Goal: Find specific page/section: Find specific page/section

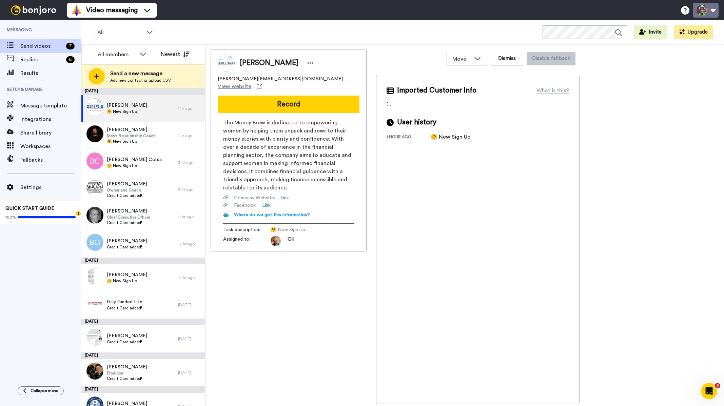
click at [700, 10] on button at bounding box center [706, 10] width 26 height 15
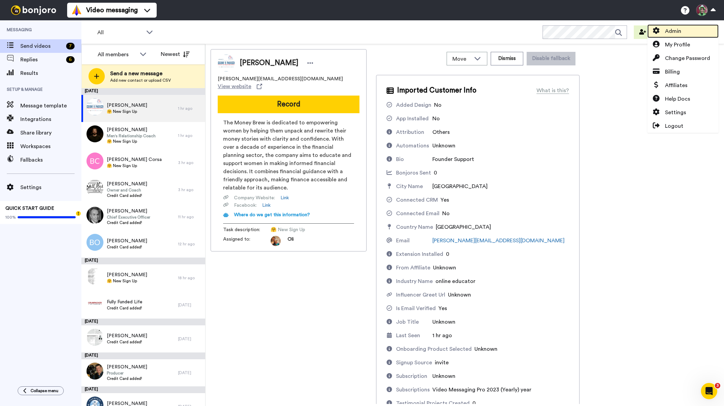
click at [685, 30] on link "Admin" at bounding box center [682, 31] width 71 height 14
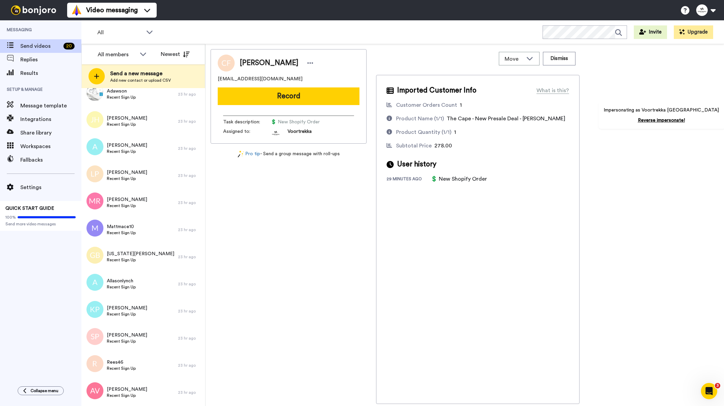
scroll to position [179, 0]
